Goal: Complete application form

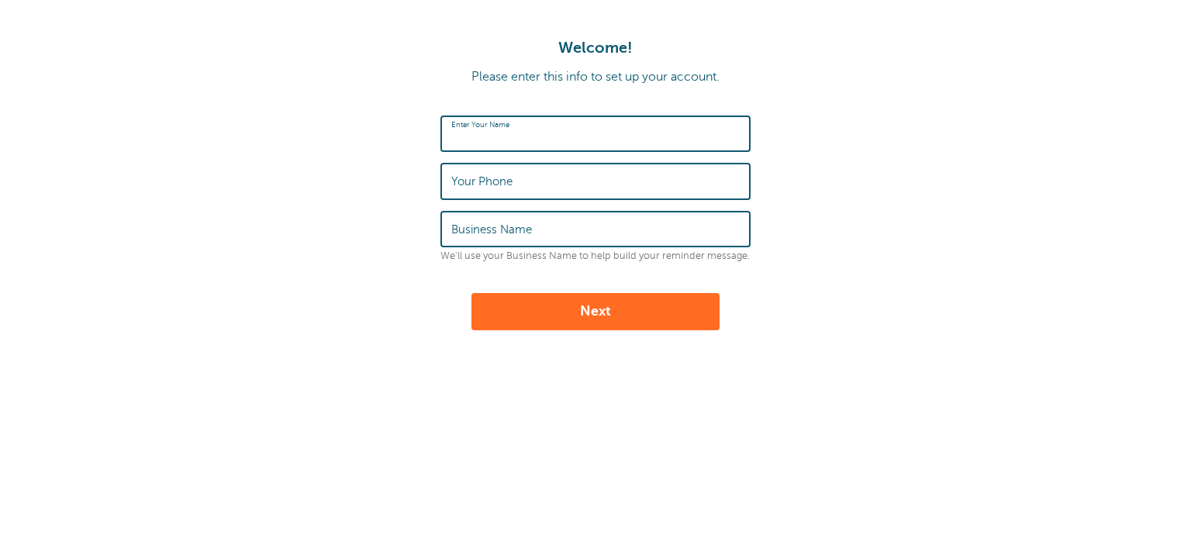
type input "National Quality"
click at [556, 175] on input "Your Phone" at bounding box center [595, 180] width 288 height 33
type input "0560490906"
type input "National Quality"
click at [591, 303] on button "Next" at bounding box center [595, 311] width 248 height 37
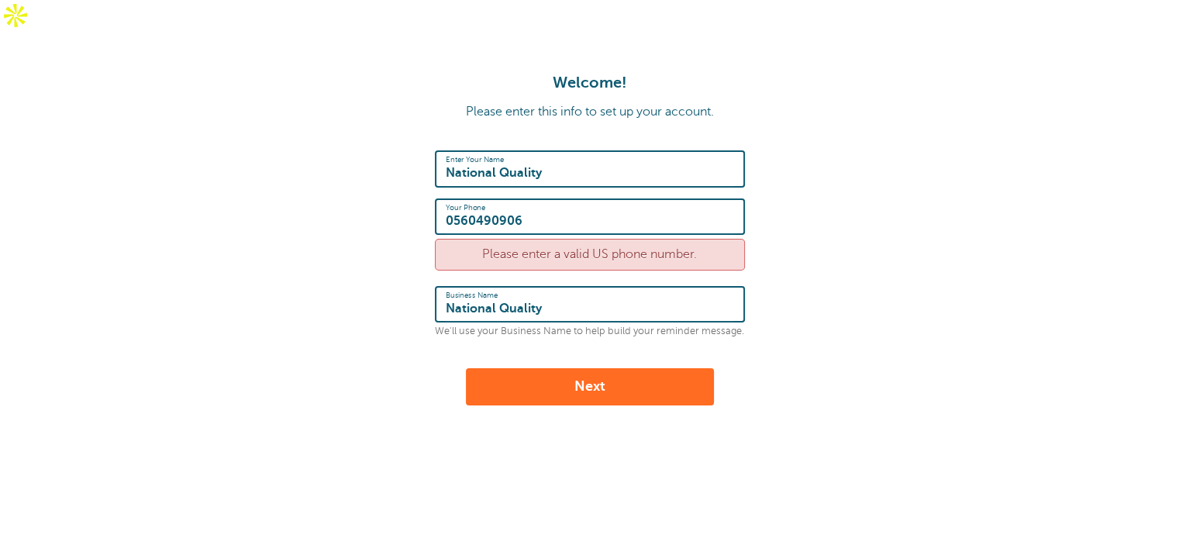
click at [545, 200] on input "0560490906" at bounding box center [590, 216] width 288 height 33
click at [550, 368] on button "Next" at bounding box center [590, 386] width 248 height 37
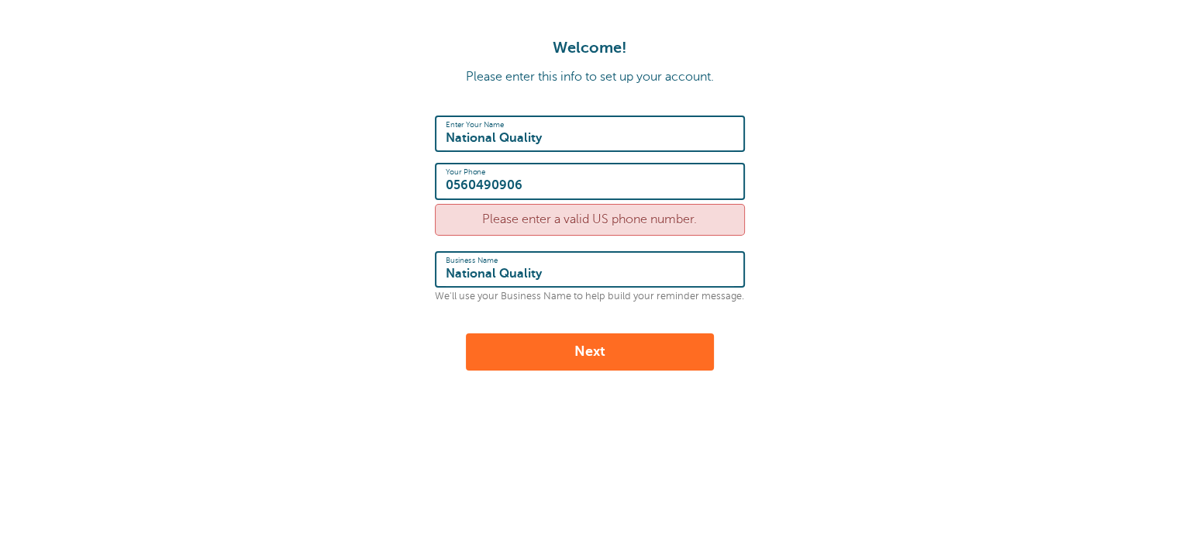
click at [479, 187] on input "0560490906" at bounding box center [590, 180] width 288 height 33
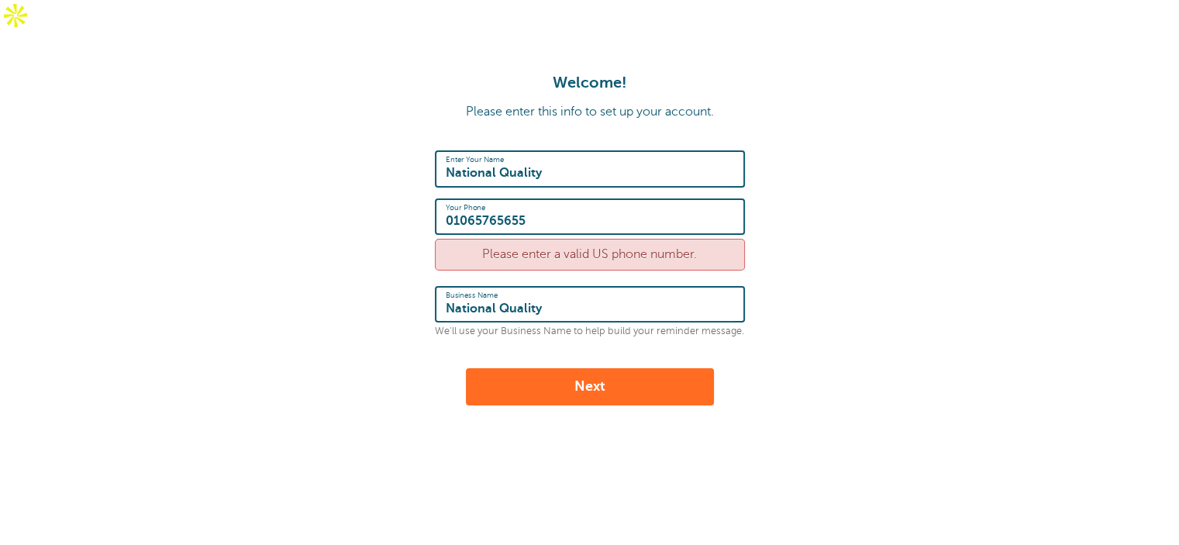
type input "01065765655"
click at [599, 368] on button "Next" at bounding box center [590, 386] width 248 height 37
click at [671, 288] on input "National Quality" at bounding box center [590, 304] width 288 height 33
click at [688, 368] on button "Next" at bounding box center [590, 386] width 248 height 37
